Goal: Information Seeking & Learning: Learn about a topic

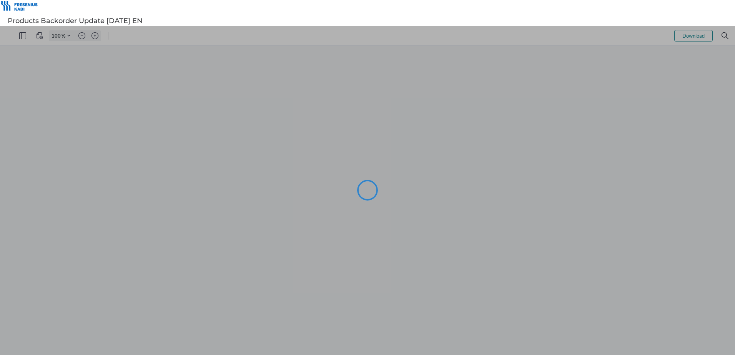
type input "101"
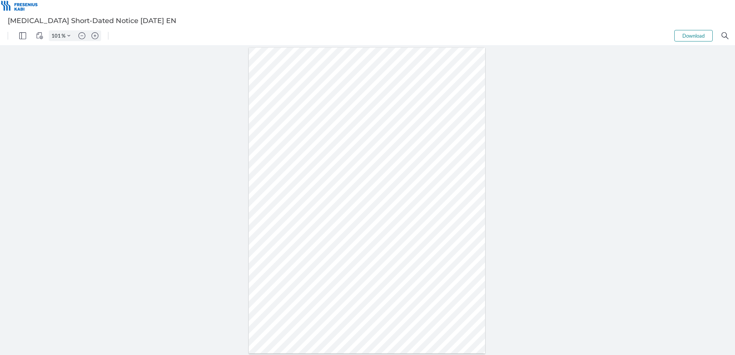
drag, startPoint x: 447, startPoint y: 222, endPoint x: 425, endPoint y: 220, distance: 22.0
click at [425, 220] on div at bounding box center [367, 201] width 237 height 306
click at [458, 240] on div at bounding box center [367, 201] width 237 height 306
